Goal: Complete application form

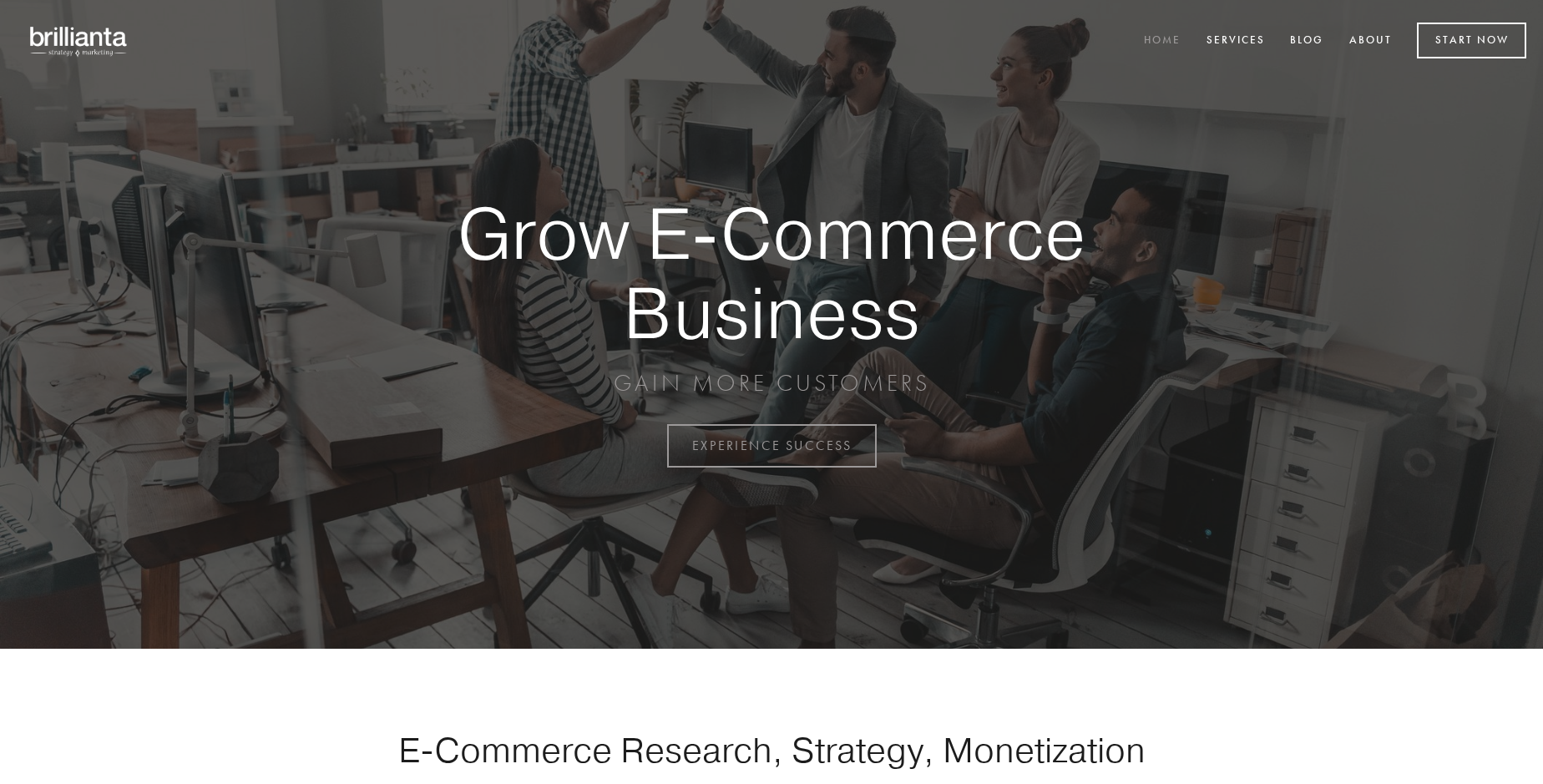
scroll to position [4377, 0]
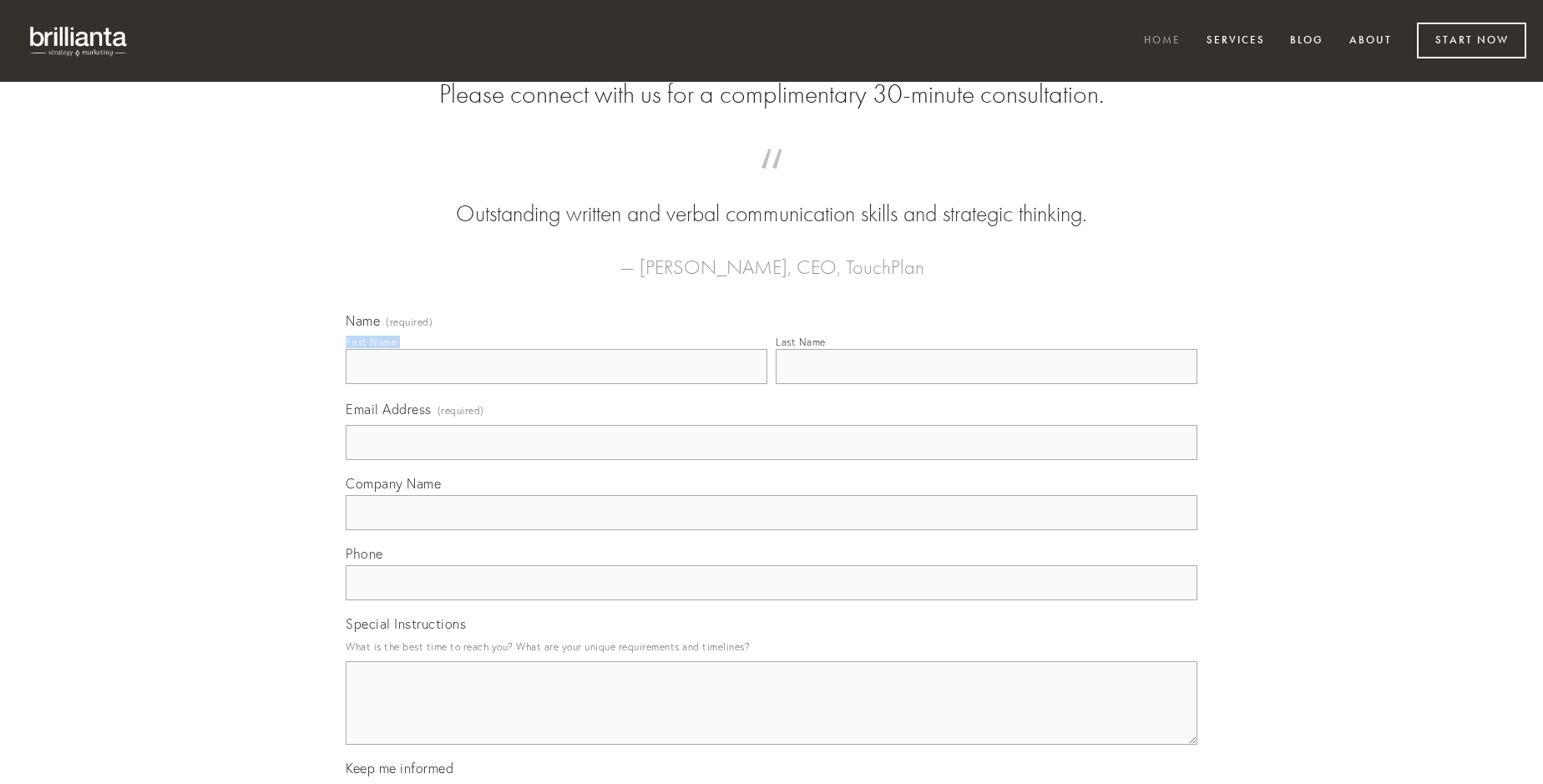
type input "[PERSON_NAME]"
click at [986, 384] on input "Last Name" at bounding box center [986, 367] width 422 height 35
type input "[PERSON_NAME]"
click at [772, 460] on input "Email Address (required)" at bounding box center [772, 443] width 852 height 35
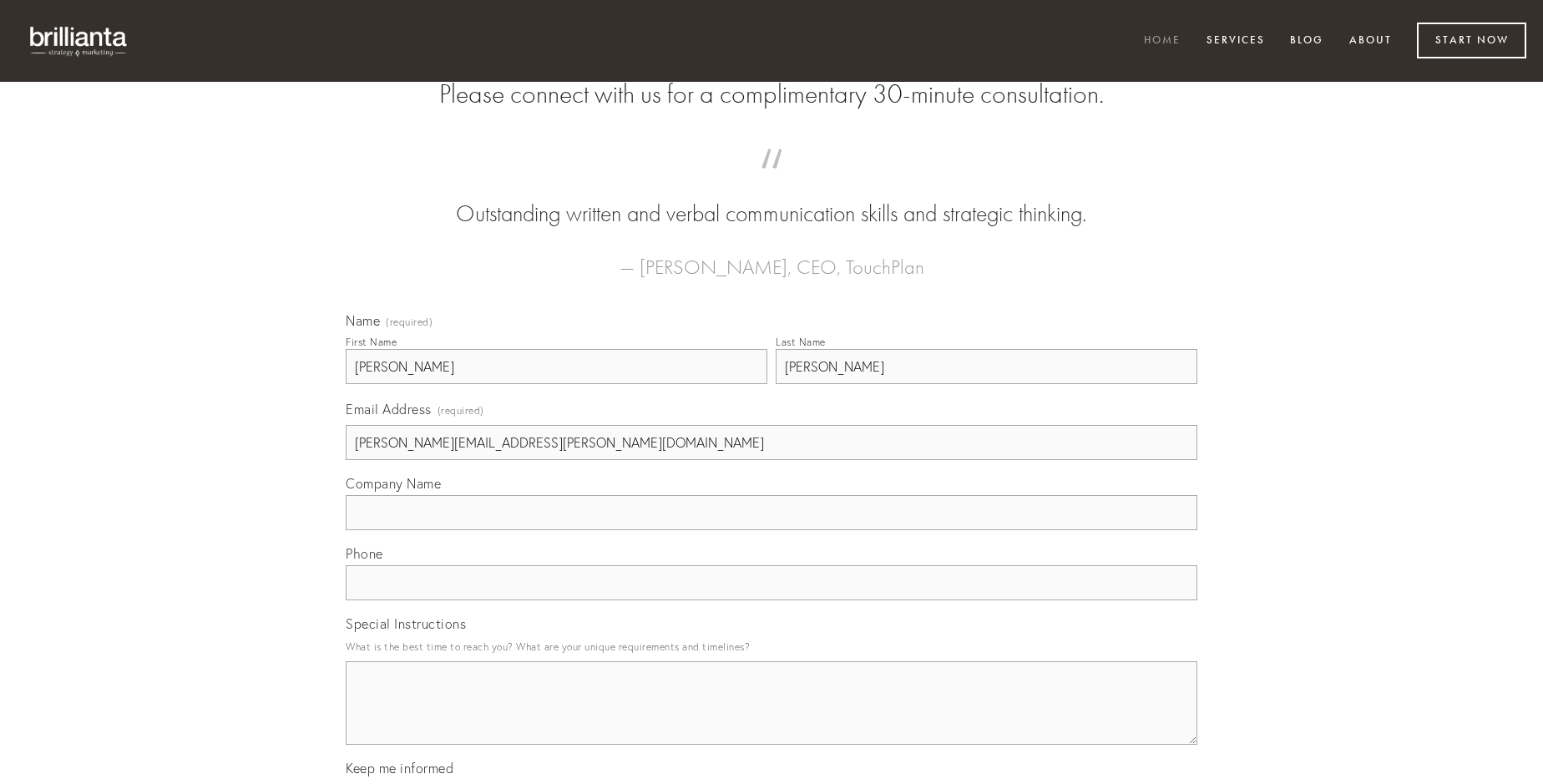
type input "[PERSON_NAME][EMAIL_ADDRESS][PERSON_NAME][DOMAIN_NAME]"
click at [772, 530] on input "Company Name" at bounding box center [772, 513] width 852 height 35
type input "demitto"
click at [772, 601] on input "text" at bounding box center [772, 583] width 852 height 35
click at [772, 718] on textarea "Special Instructions" at bounding box center [772, 703] width 852 height 83
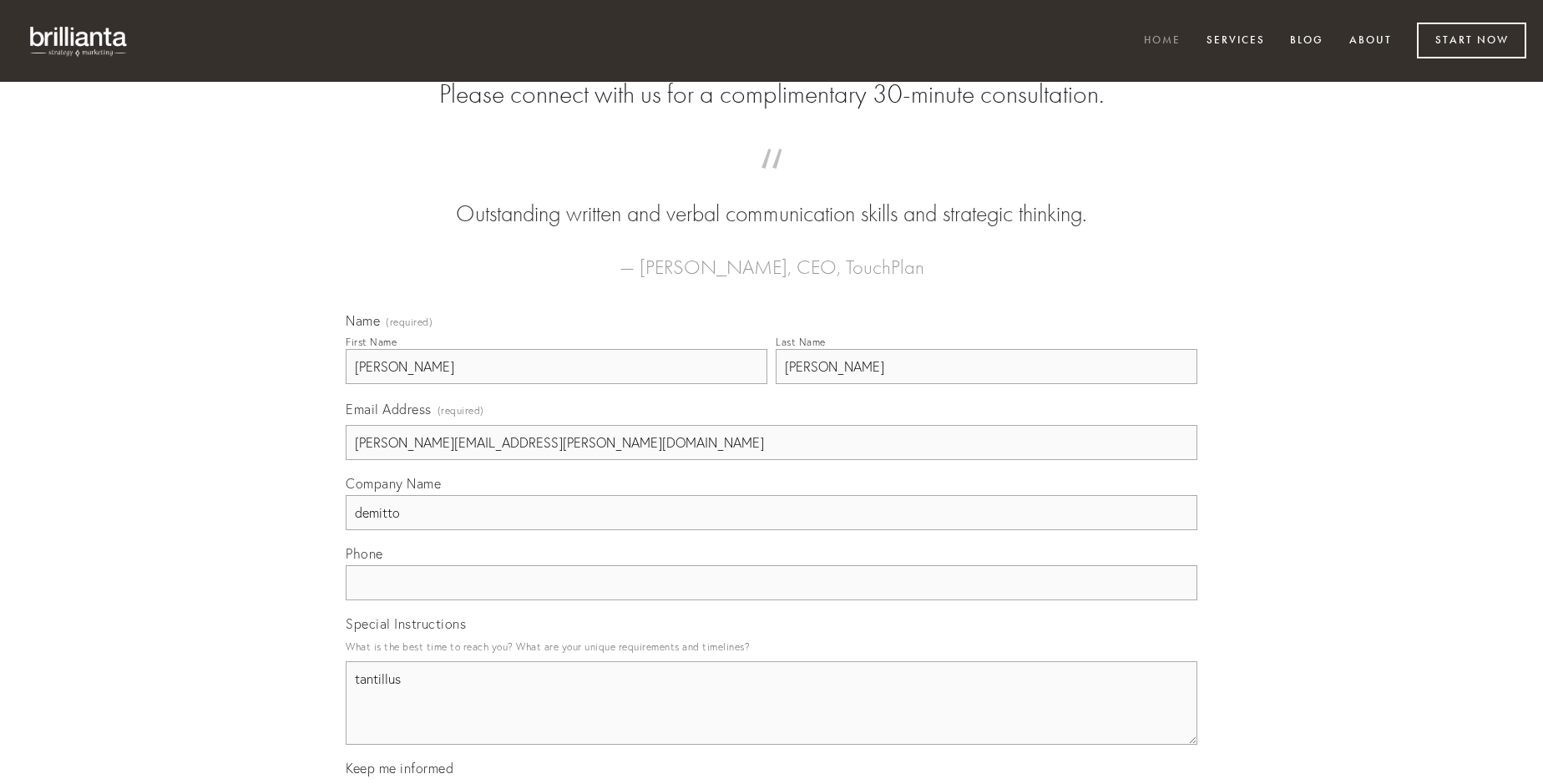
type textarea "tantillus"
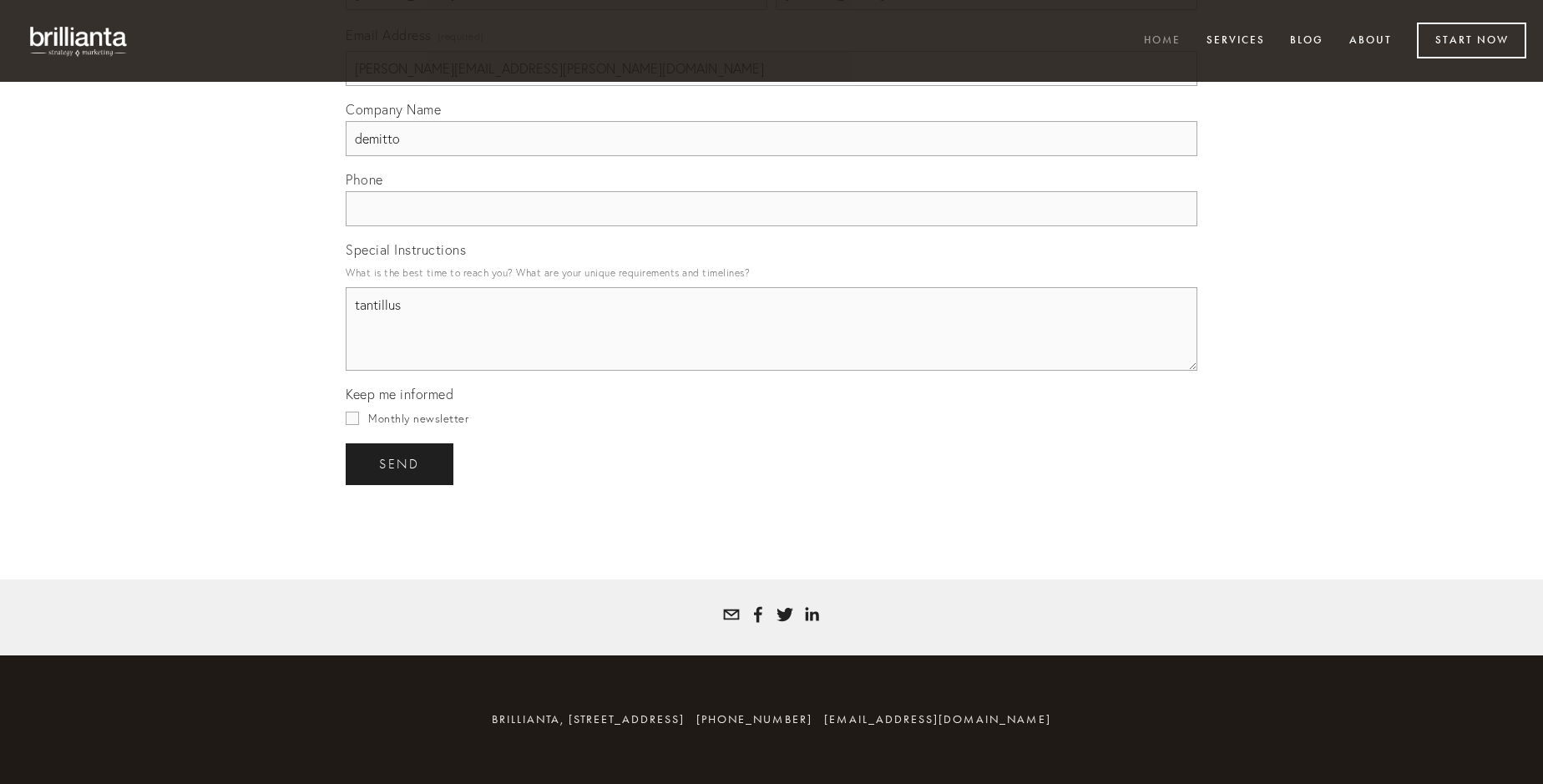
click at [401, 464] on span "send" at bounding box center [400, 464] width 41 height 15
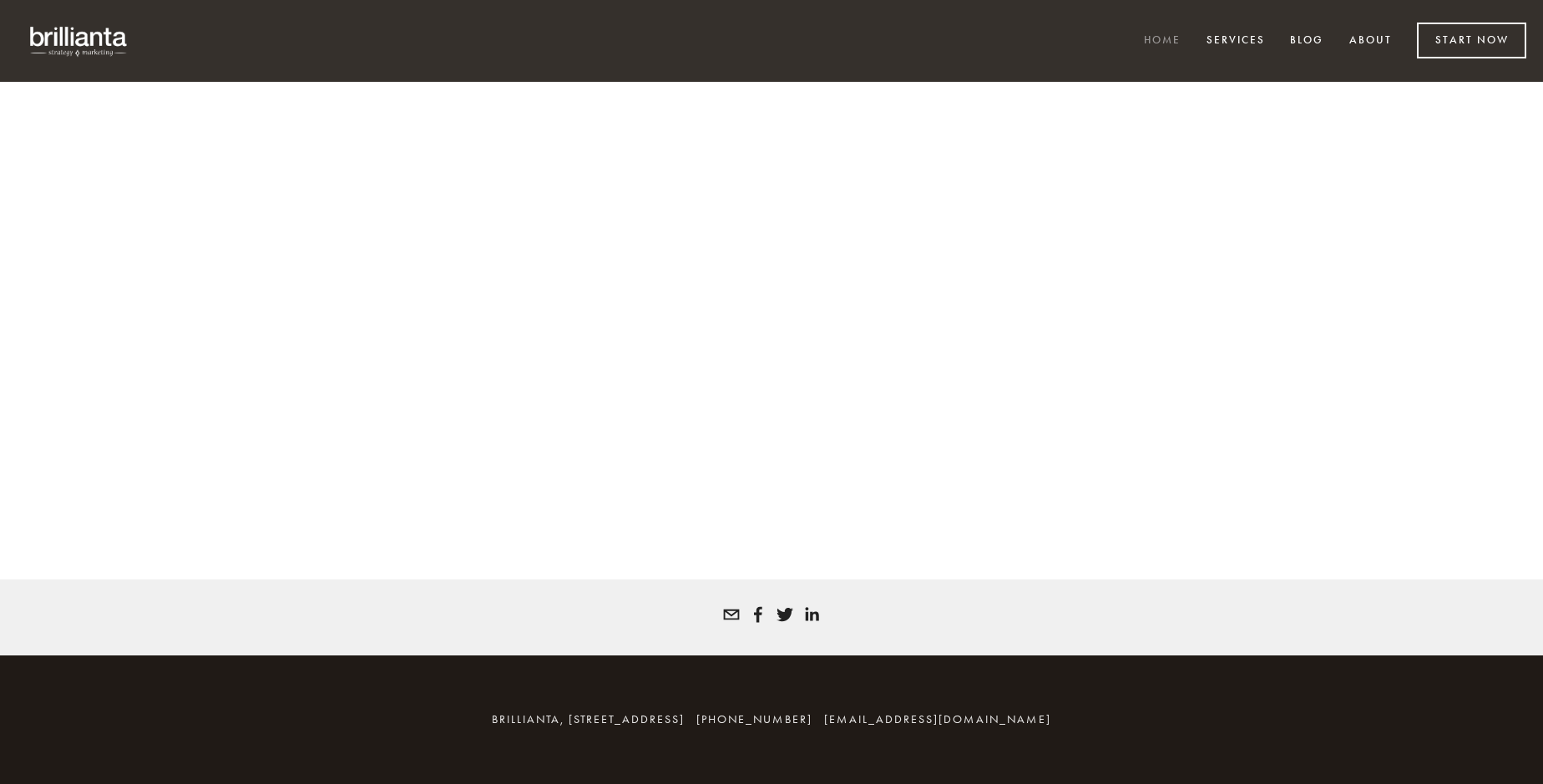
scroll to position [4354, 0]
